Goal: Information Seeking & Learning: Learn about a topic

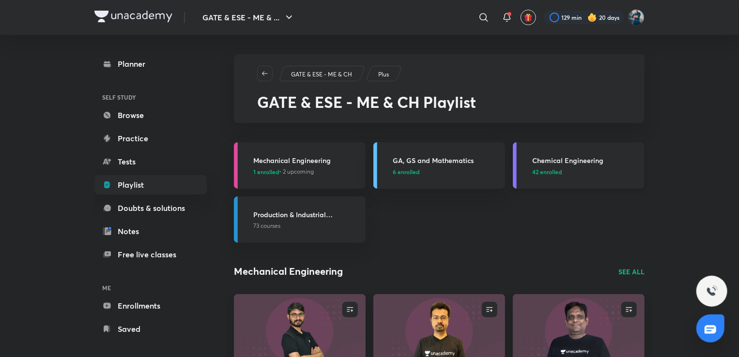
click at [560, 151] on link "Chemical Engineering 42 enrolled" at bounding box center [579, 165] width 132 height 46
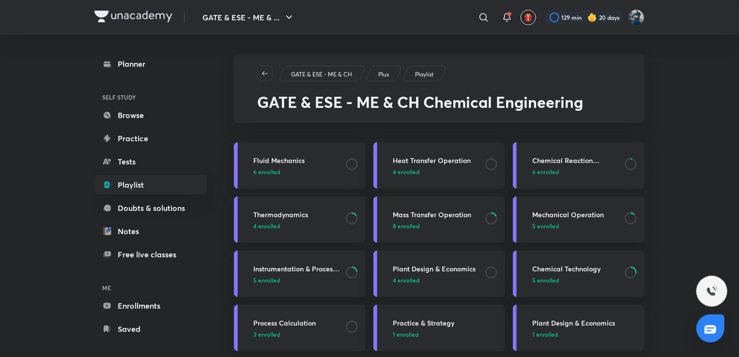
click at [453, 217] on h3 "Mass Transfer Operation" at bounding box center [436, 215] width 87 height 10
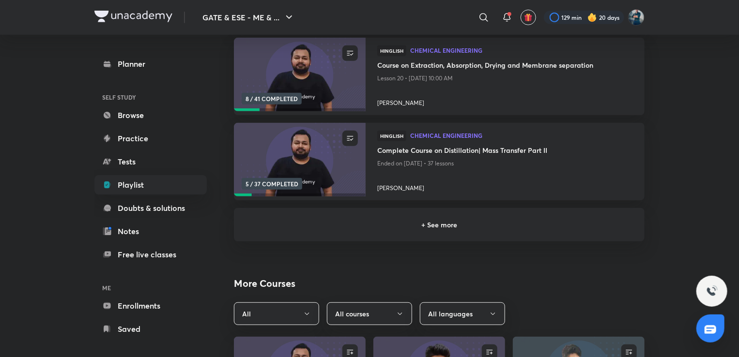
scroll to position [221, 0]
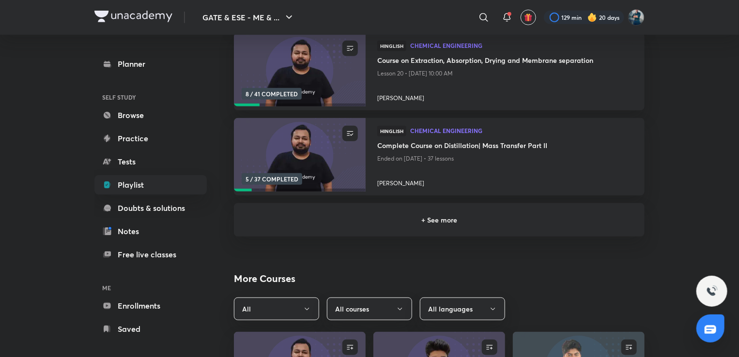
click at [453, 217] on h6 "+ See more" at bounding box center [438, 220] width 387 height 10
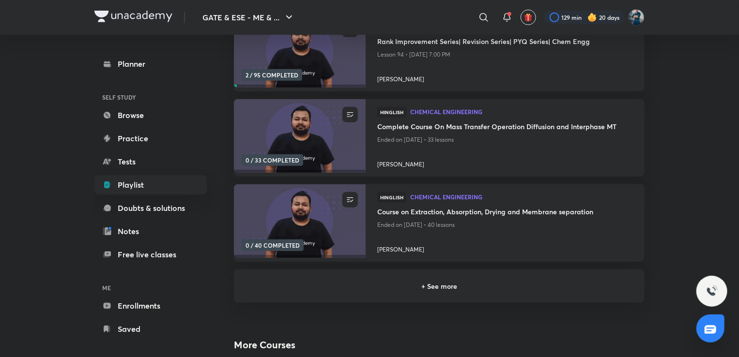
scroll to position [416, 0]
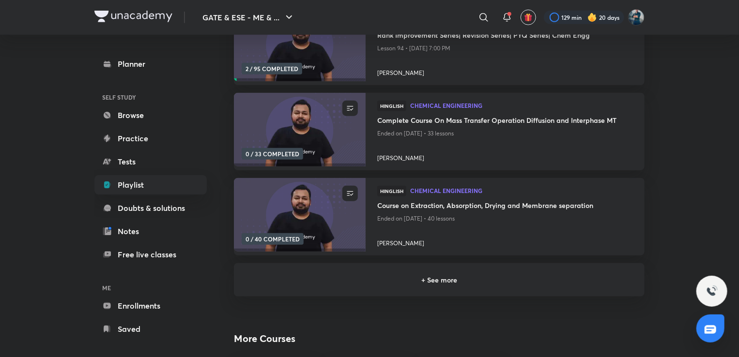
click at [459, 280] on h6 "+ See more" at bounding box center [438, 280] width 387 height 10
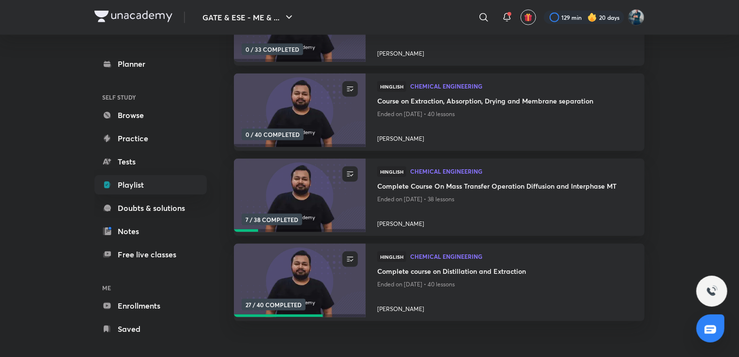
scroll to position [521, 0]
click at [451, 271] on h4 "Complete course on Distillation and Extraction" at bounding box center [505, 272] width 256 height 12
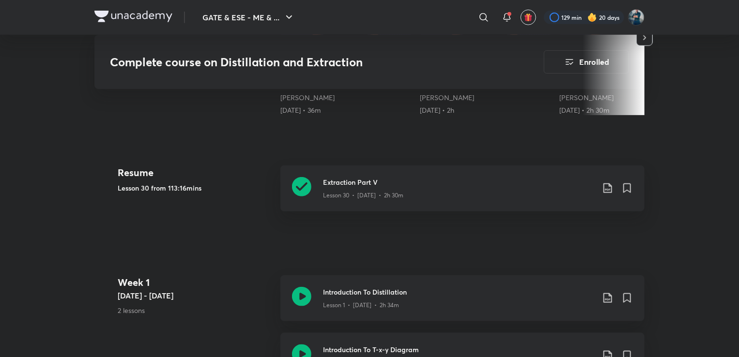
scroll to position [397, 0]
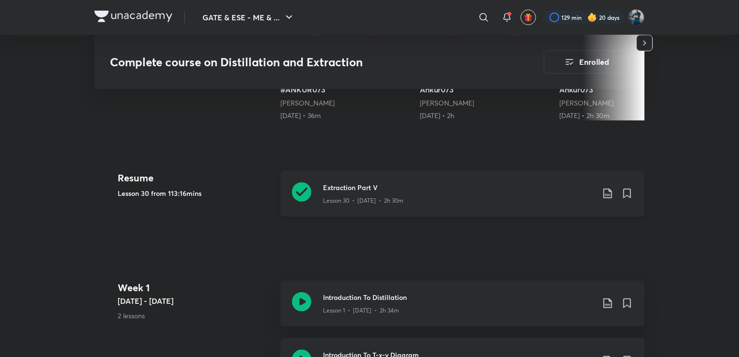
click at [362, 186] on h3 "Extraction Part V" at bounding box center [458, 187] width 271 height 10
